Goal: Transaction & Acquisition: Subscribe to service/newsletter

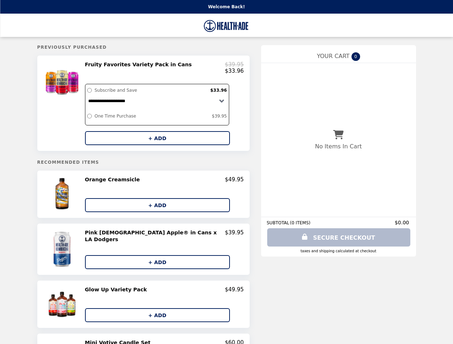
click at [83, 105] on div at bounding box center [63, 103] width 40 height 84
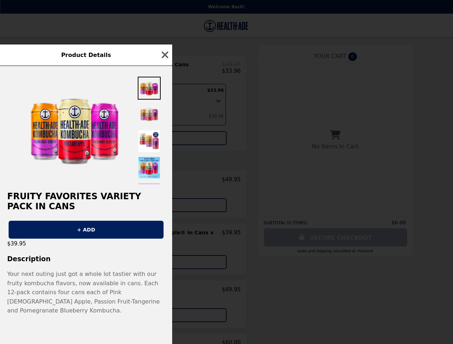
click at [164, 69] on div "Product Details Fruity Favorites Variety Pack in Cans + ADD $39.95 Description …" at bounding box center [226, 172] width 453 height 344
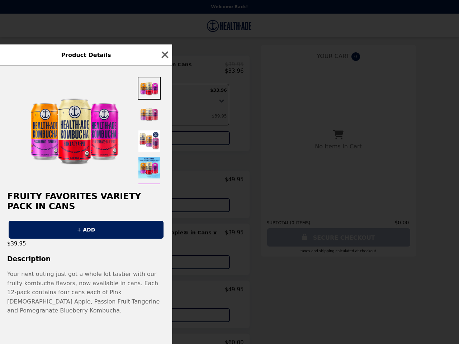
click at [164, 142] on div at bounding box center [86, 125] width 172 height 118
click at [87, 199] on h2 "Fruity Favorites Variety Pack in Cans" at bounding box center [86, 202] width 172 height 20
click at [164, 184] on div "Product Details Fruity Favorites Variety Pack in Cans + ADD $39.95 Description …" at bounding box center [229, 172] width 459 height 344
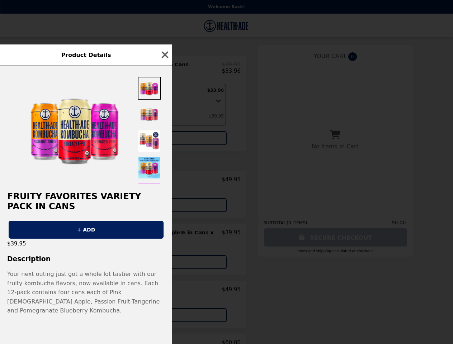
click at [164, 209] on button "+ ADD" at bounding box center [154, 205] width 145 height 14
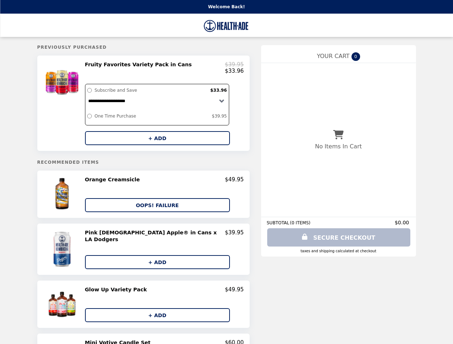
click at [84, 252] on img at bounding box center [63, 250] width 42 height 40
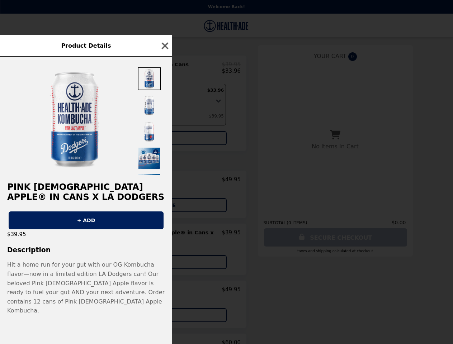
click at [164, 237] on div "Product Details Pink [DEMOGRAPHIC_DATA] Apple® in Cans x LA Dodgers + ADD $39.9…" at bounding box center [226, 172] width 453 height 344
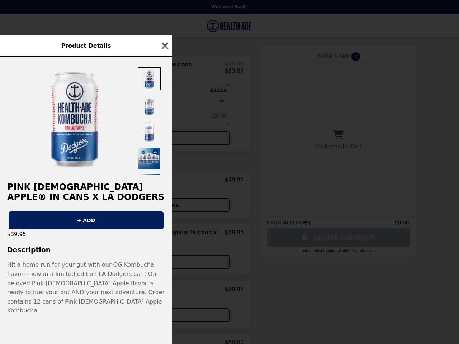
click at [164, 254] on h3 "Description" at bounding box center [86, 250] width 172 height 8
click at [87, 305] on div "Product Details Pink [DEMOGRAPHIC_DATA] Apple® in Cans x LA Dodgers + ADD $39.9…" at bounding box center [229, 172] width 459 height 344
